Goal: Information Seeking & Learning: Learn about a topic

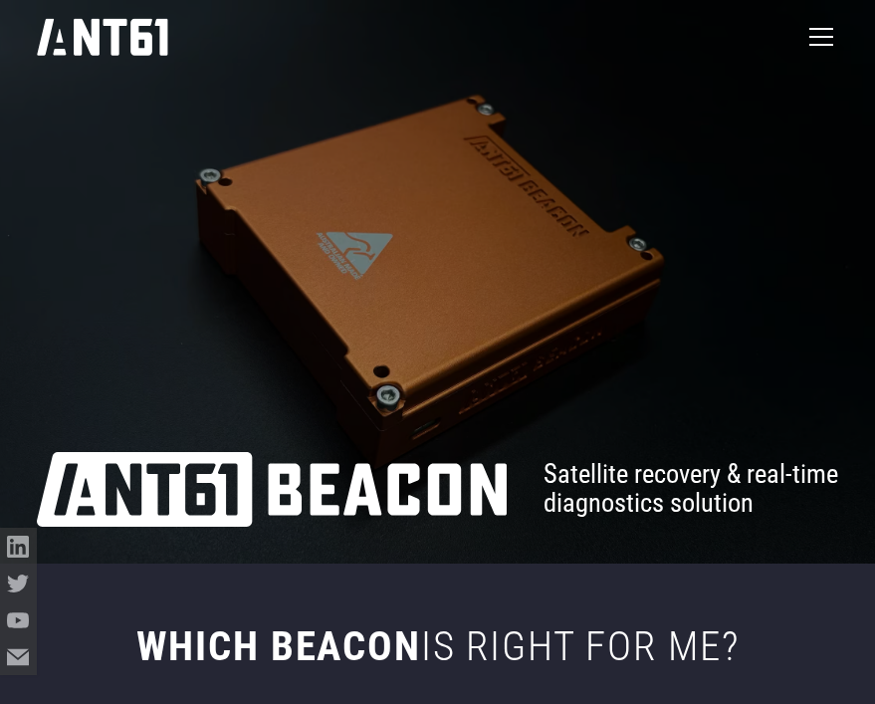
click at [474, 298] on div at bounding box center [437, 282] width 875 height 564
click at [652, 508] on span "diagnostics solution" at bounding box center [649, 503] width 210 height 29
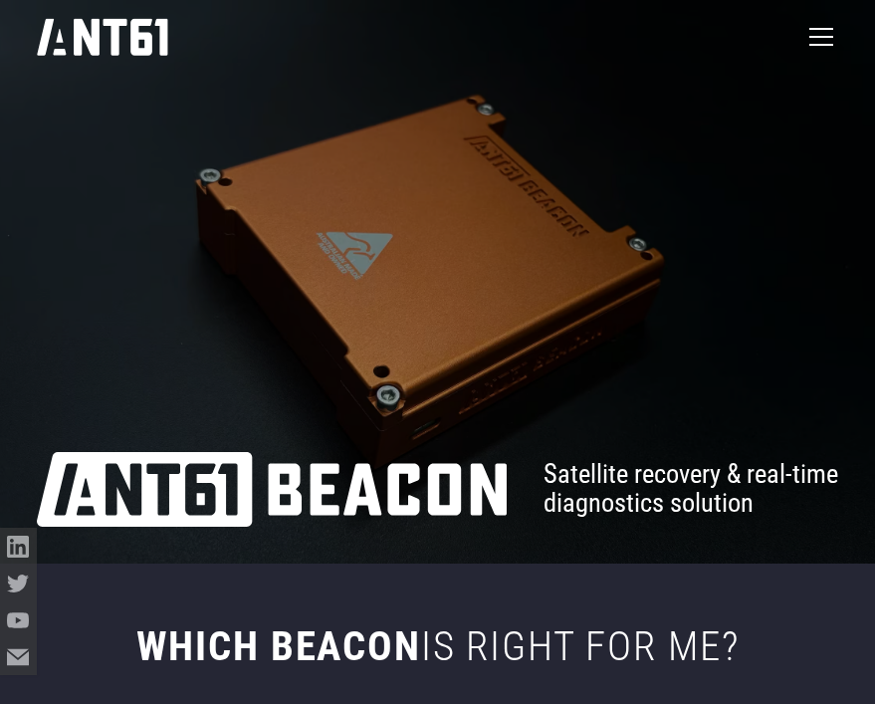
click at [643, 471] on span "Satellite recovery & real-time" at bounding box center [691, 474] width 295 height 29
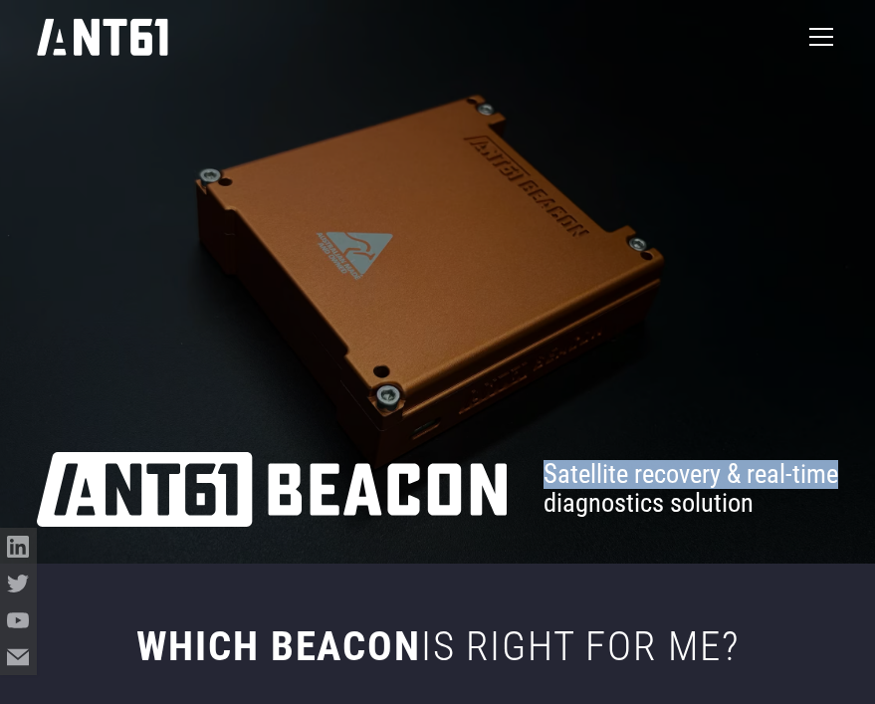
click at [643, 471] on span "Satellite recovery & real-time" at bounding box center [691, 474] width 295 height 29
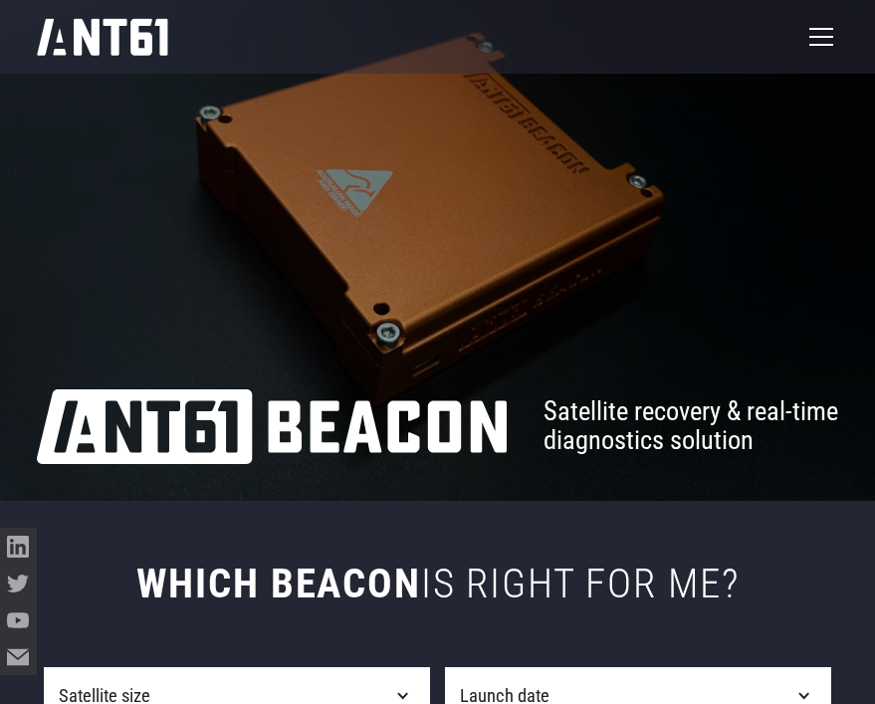
click at [635, 416] on span "Satellite recovery & real-time" at bounding box center [691, 411] width 295 height 29
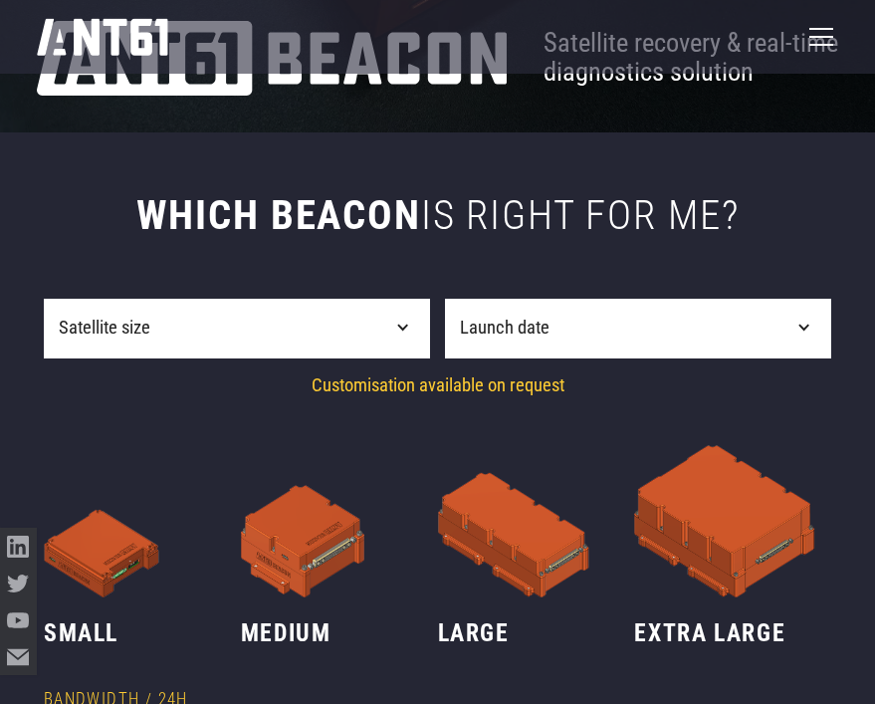
scroll to position [467, 0]
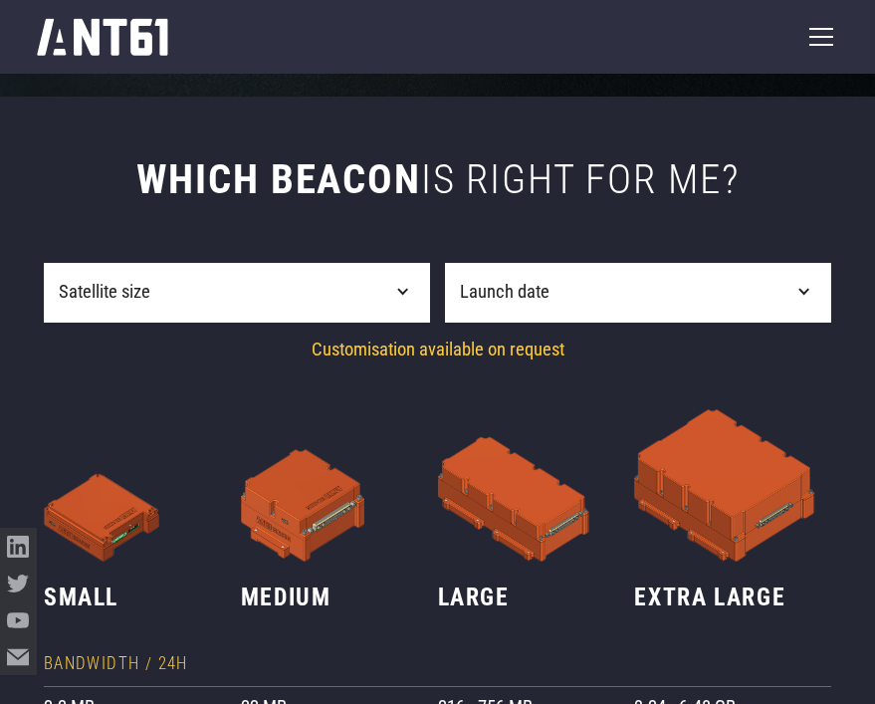
click at [446, 185] on span "is right for me?" at bounding box center [580, 179] width 319 height 48
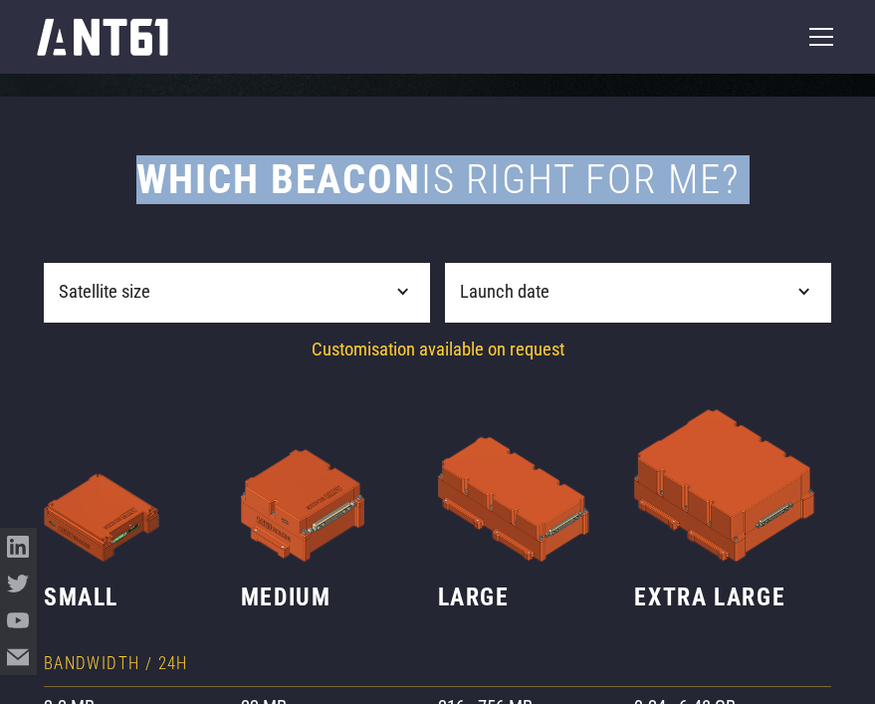
click at [446, 185] on span "is right for me?" at bounding box center [580, 179] width 319 height 48
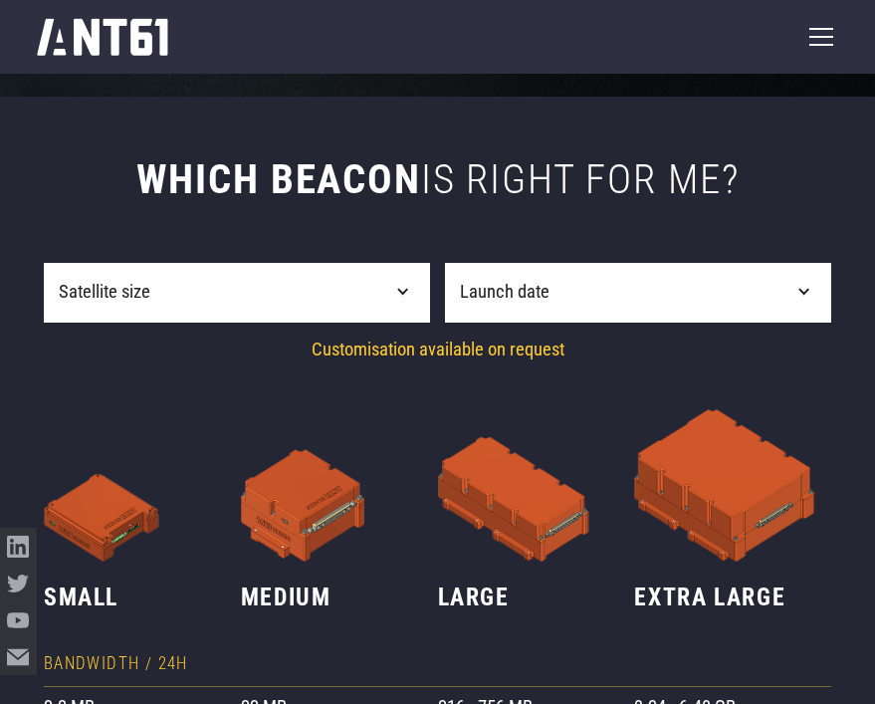
click at [466, 185] on span "is right for me?" at bounding box center [580, 179] width 319 height 48
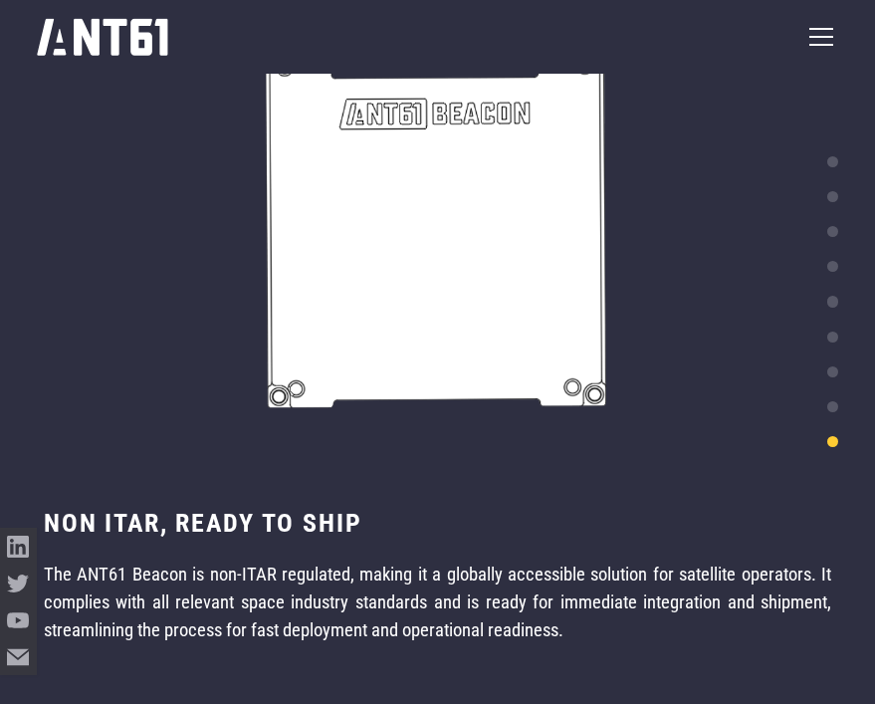
scroll to position [7574, 0]
